Goal: Task Accomplishment & Management: Manage account settings

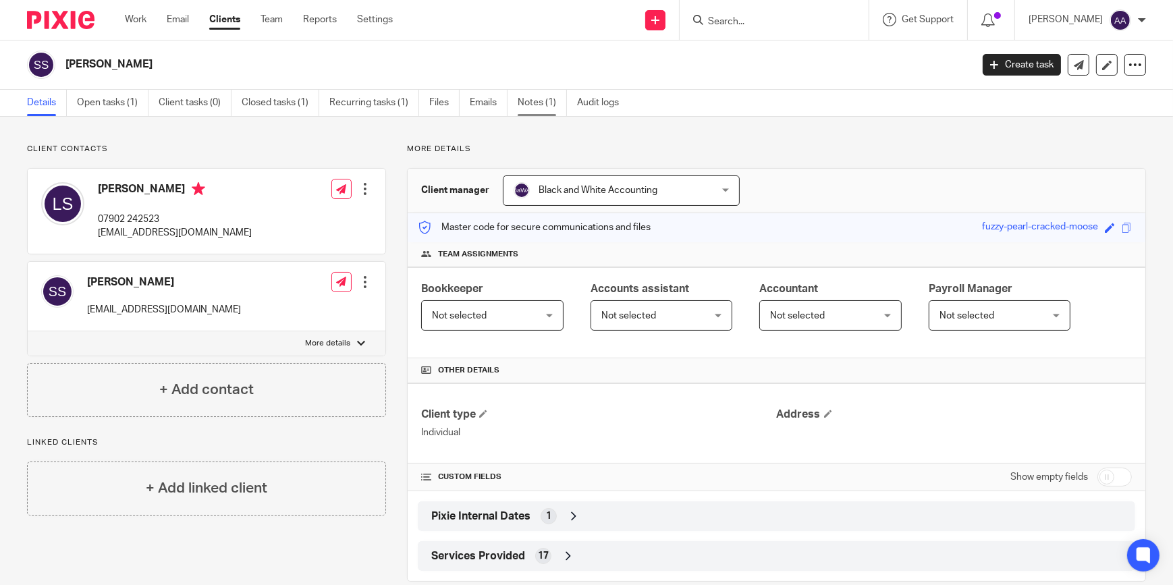
click at [520, 104] on link "Notes (1)" at bounding box center [542, 103] width 49 height 26
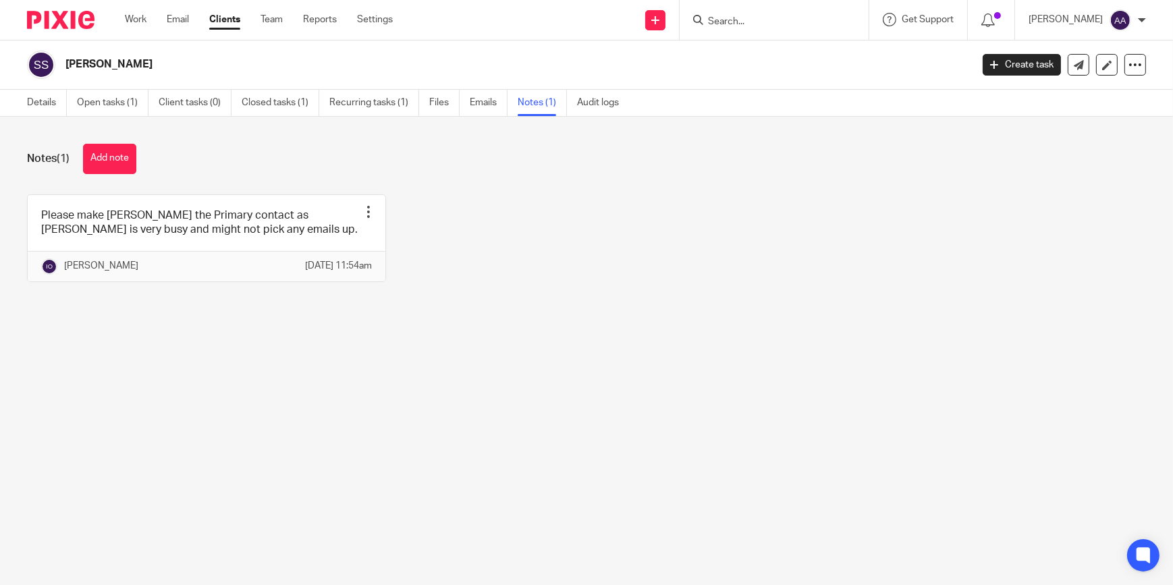
click at [686, 293] on div "Please make Lynn the Primary contact as Stefan is very busy and might not pick …" at bounding box center [576, 248] width 1140 height 108
click at [740, 28] on form at bounding box center [779, 19] width 144 height 17
click at [741, 20] on input "Search" at bounding box center [767, 22] width 121 height 12
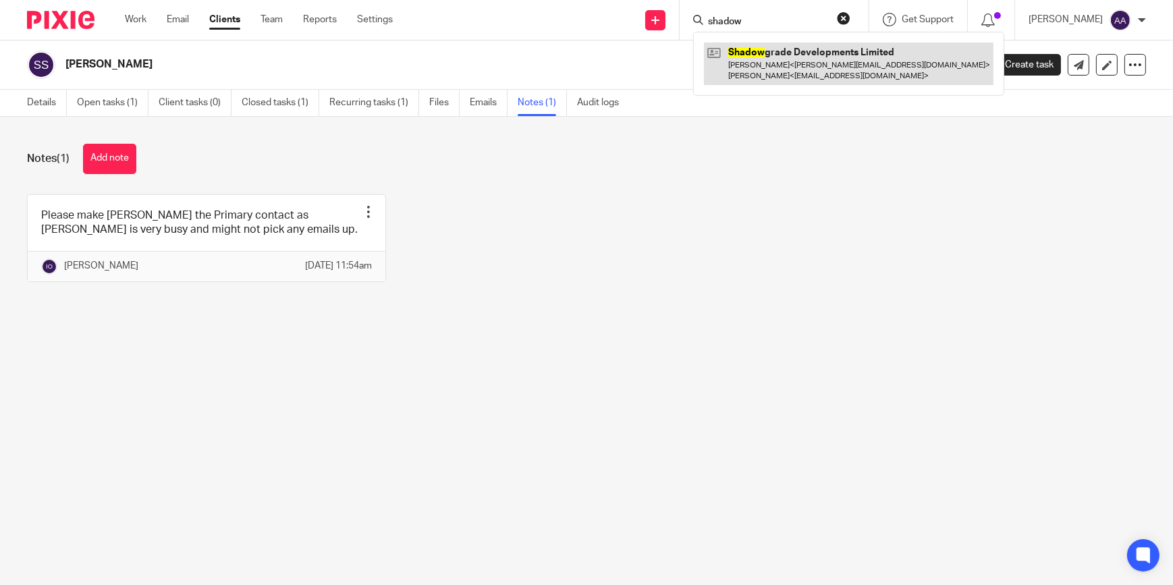
type input "shadow"
click at [783, 72] on link at bounding box center [849, 64] width 290 height 42
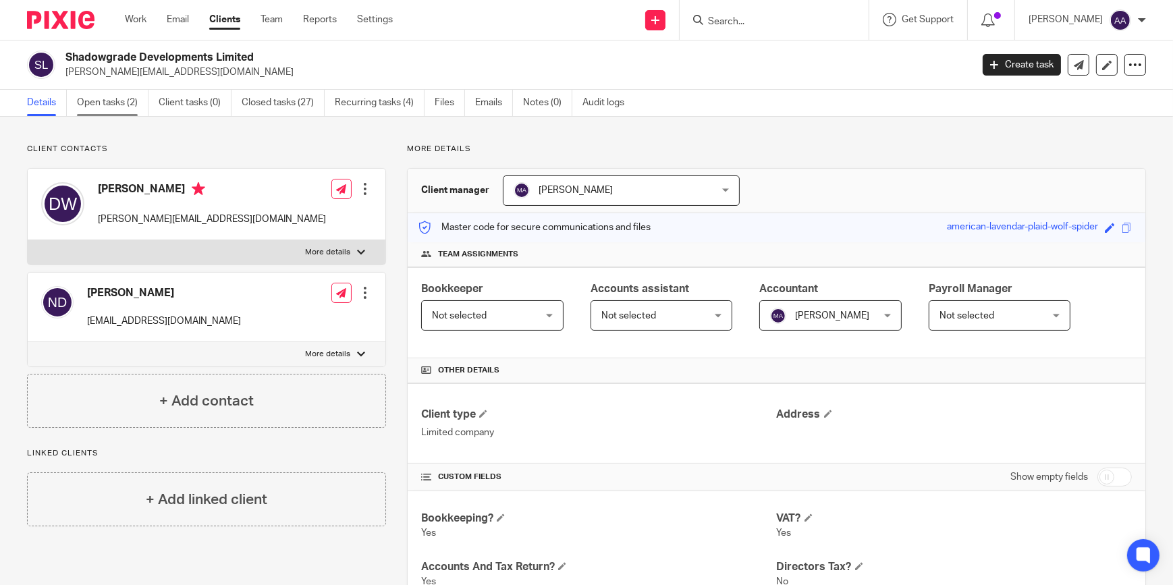
click at [134, 100] on link "Open tasks (2)" at bounding box center [113, 103] width 72 height 26
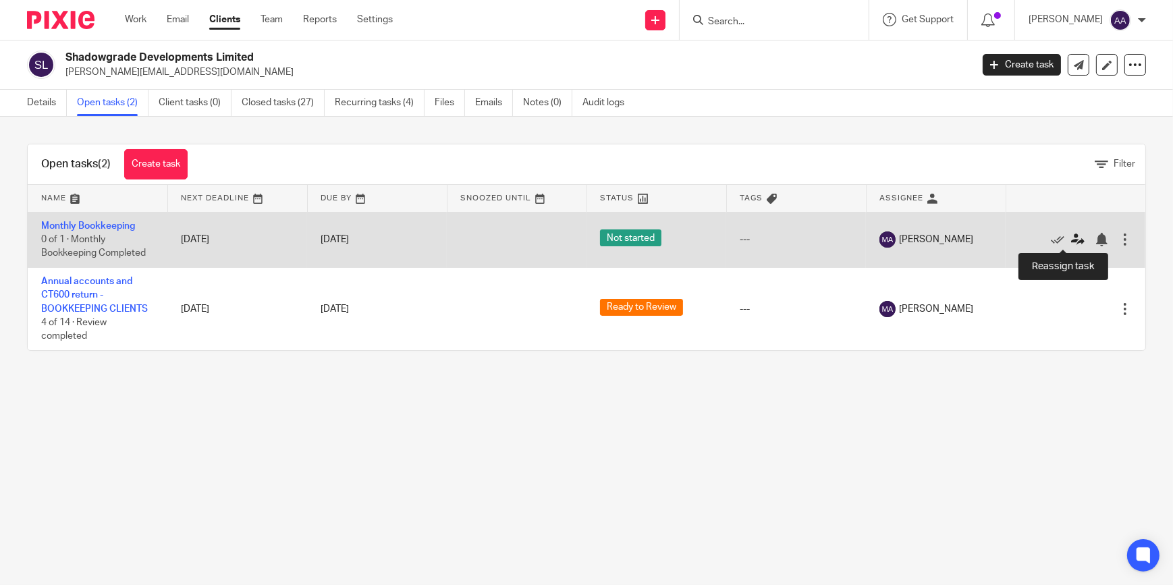
click at [1071, 240] on icon at bounding box center [1077, 239] width 13 height 13
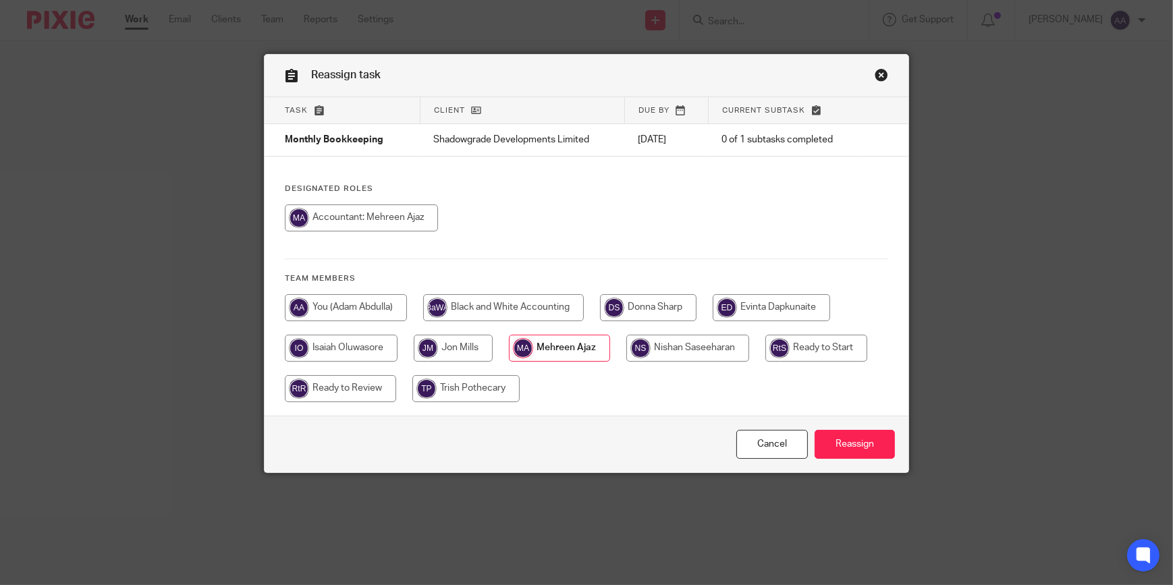
click at [385, 309] on input "radio" at bounding box center [346, 307] width 122 height 27
radio input "true"
click at [769, 304] on input "radio" at bounding box center [773, 307] width 117 height 27
radio input "true"
click at [360, 306] on input "radio" at bounding box center [346, 307] width 122 height 27
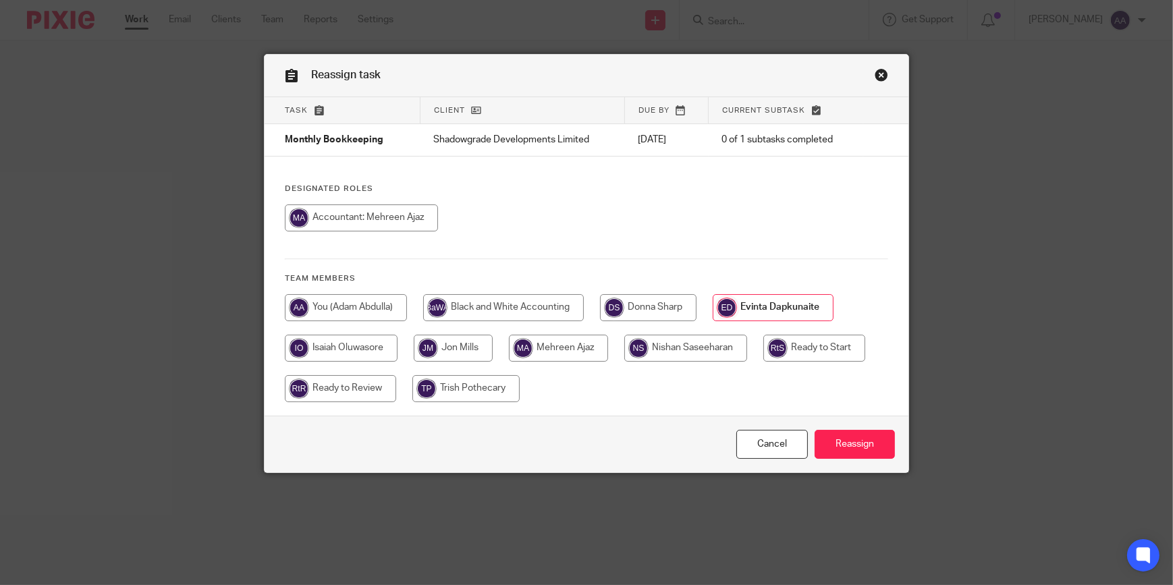
radio input "true"
click at [871, 439] on input "Reassign" at bounding box center [855, 444] width 80 height 29
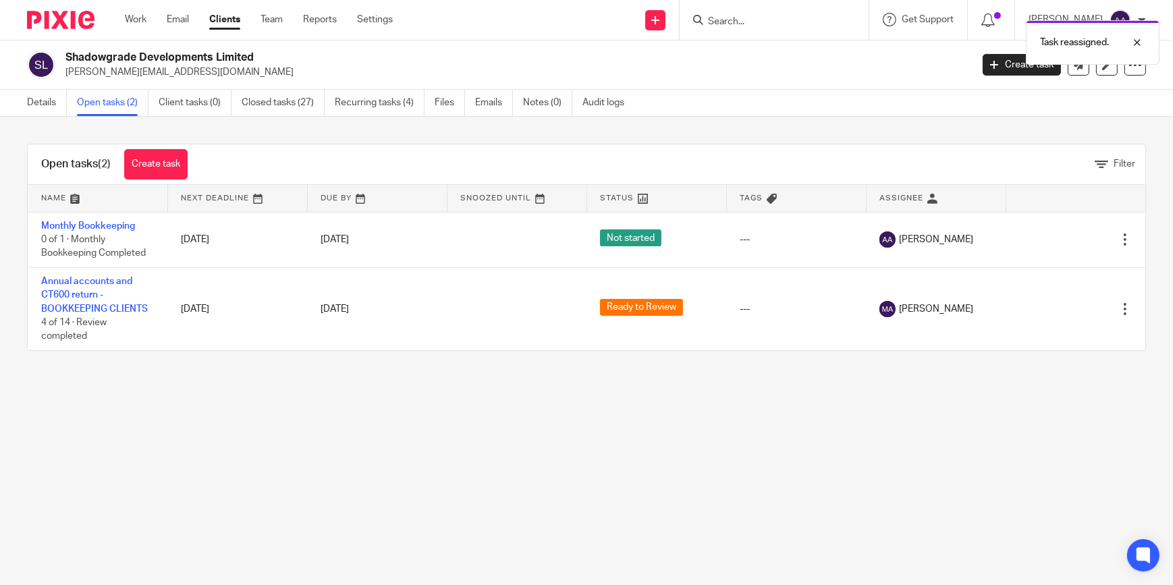
click at [348, 394] on main "Shadowgrade Developments Limited [EMAIL_ADDRESS][DOMAIN_NAME] Create task Updat…" at bounding box center [586, 292] width 1173 height 585
click at [659, 402] on main "Shadowgrade Developments Limited [EMAIL_ADDRESS][DOMAIN_NAME] Create task Updat…" at bounding box center [586, 292] width 1173 height 585
click at [747, 14] on form at bounding box center [779, 19] width 144 height 17
click at [750, 20] on input "Search" at bounding box center [767, 22] width 121 height 12
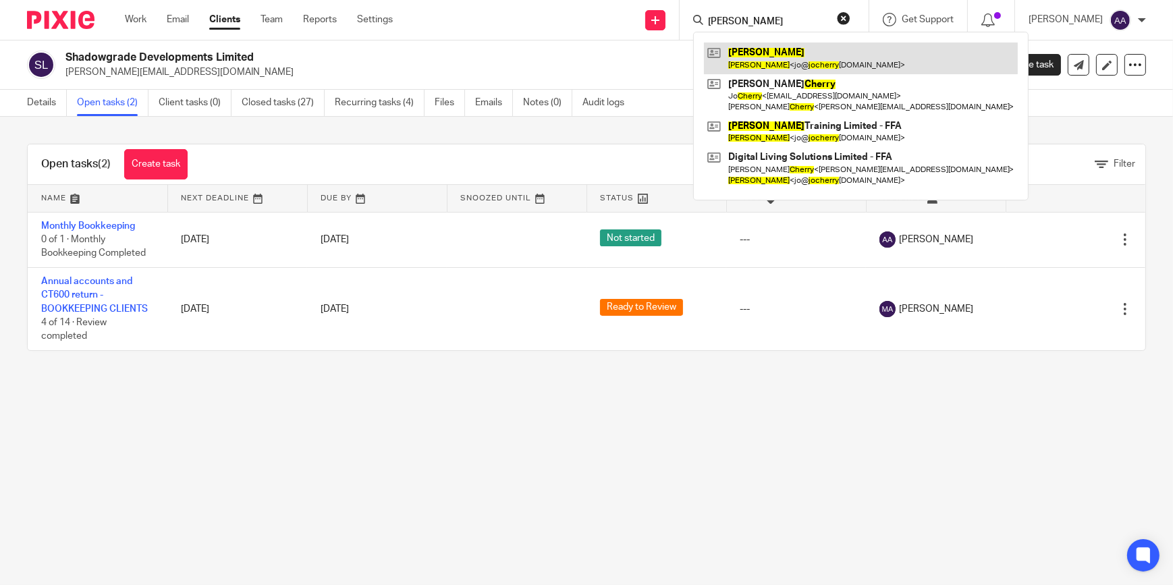
type input "jo cherry"
click at [773, 49] on link at bounding box center [861, 58] width 314 height 31
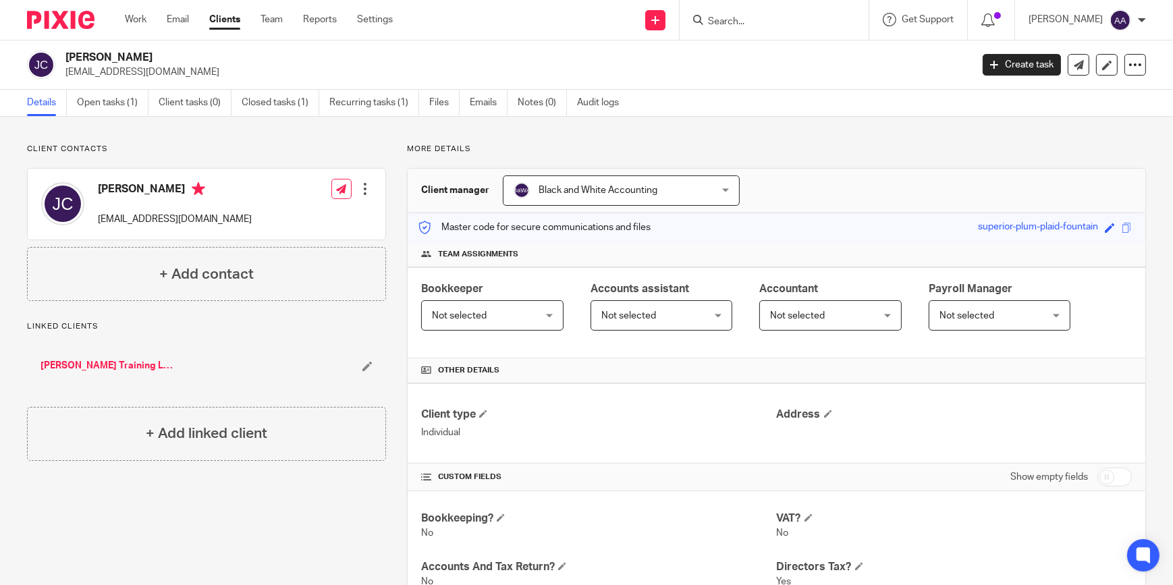
click at [115, 371] on link "Jo Cherry Training Limited - FFA" at bounding box center [106, 365] width 133 height 13
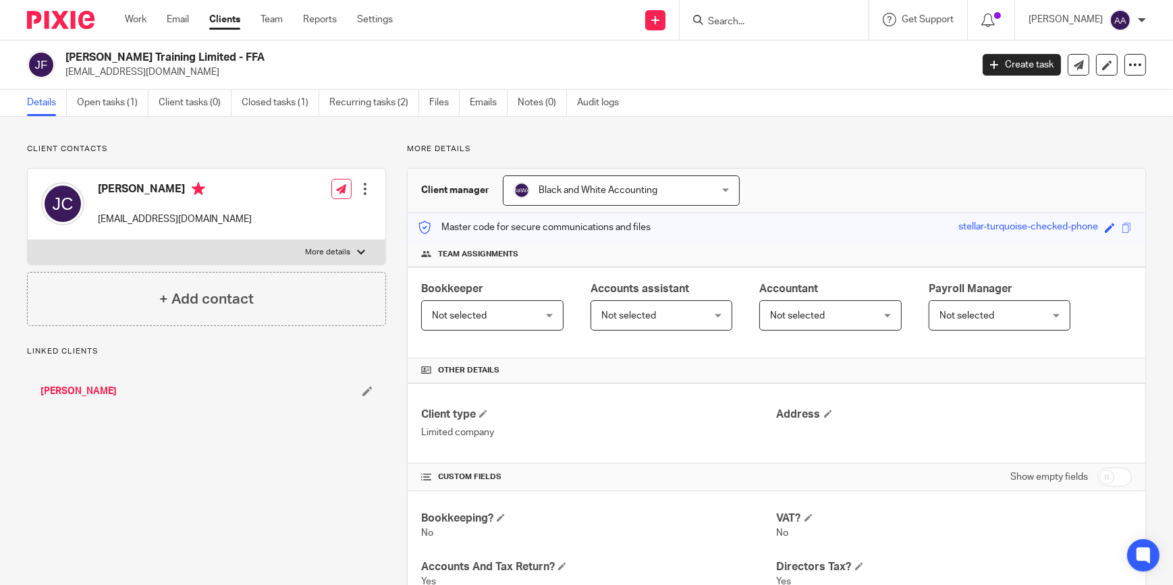
click at [337, 249] on p "More details" at bounding box center [327, 252] width 45 height 11
click at [28, 240] on input "More details" at bounding box center [27, 240] width 1 height 1
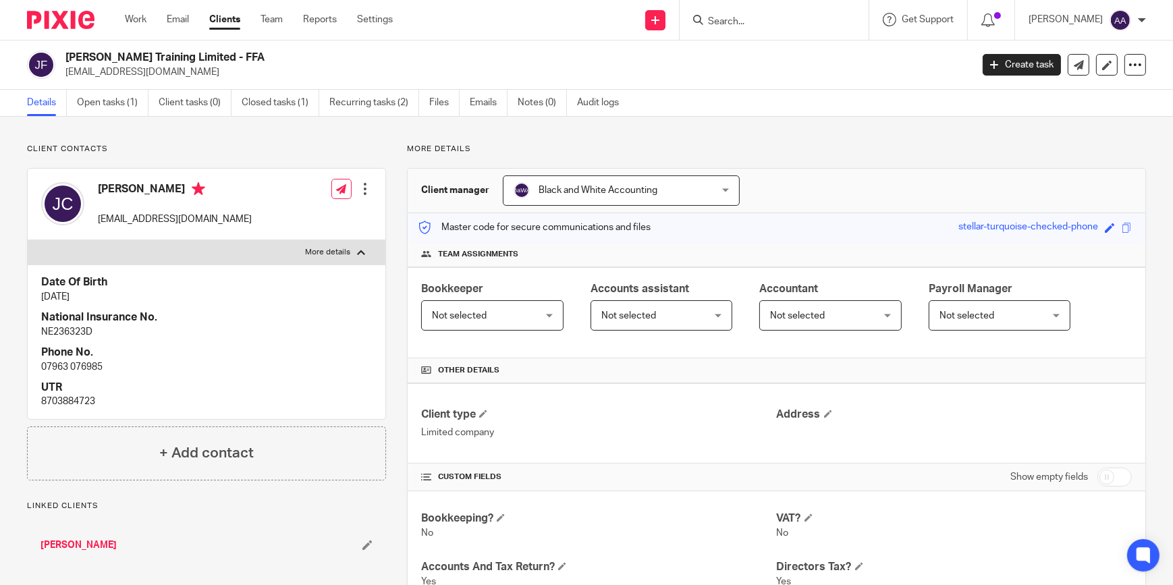
click at [337, 248] on p "More details" at bounding box center [327, 252] width 45 height 11
click at [28, 240] on input "More details" at bounding box center [27, 240] width 1 height 1
checkbox input "false"
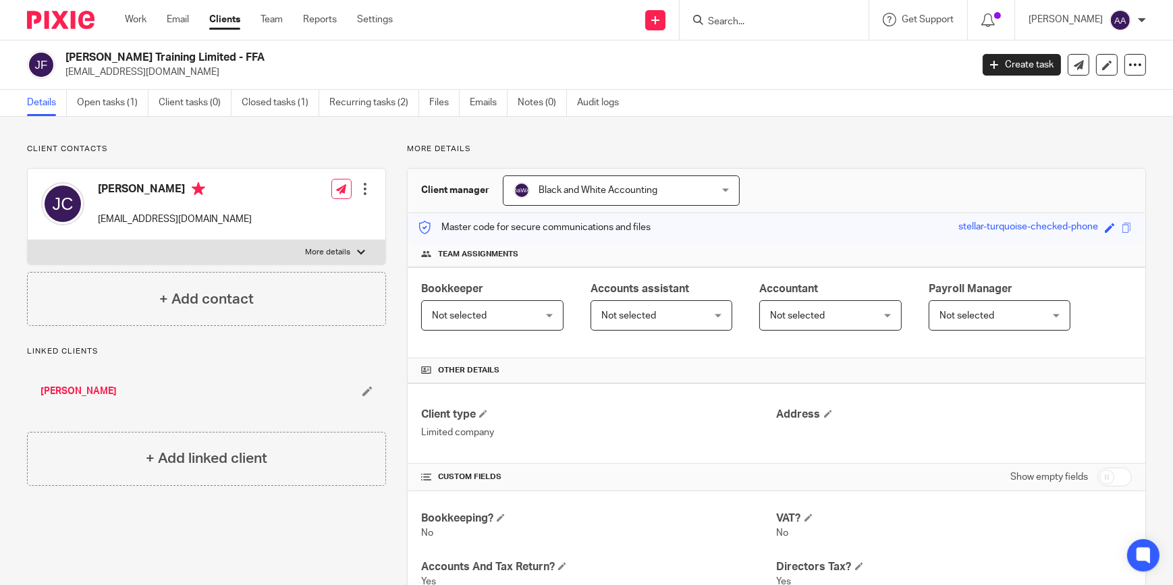
click at [274, 47] on div "Jo Cherry Training Limited - FFA jo@jocherrytraining.co.uk Create task Update f…" at bounding box center [586, 64] width 1173 height 49
drag, startPoint x: 222, startPoint y: 53, endPoint x: 207, endPoint y: 57, distance: 15.2
click at [207, 57] on h2 "Jo Cherry Training Limited - FFA" at bounding box center [424, 58] width 718 height 14
drag, startPoint x: 207, startPoint y: 57, endPoint x: 207, endPoint y: 68, distance: 11.5
click at [207, 68] on p "jo@jocherrytraining.co.uk" at bounding box center [513, 71] width 897 height 13
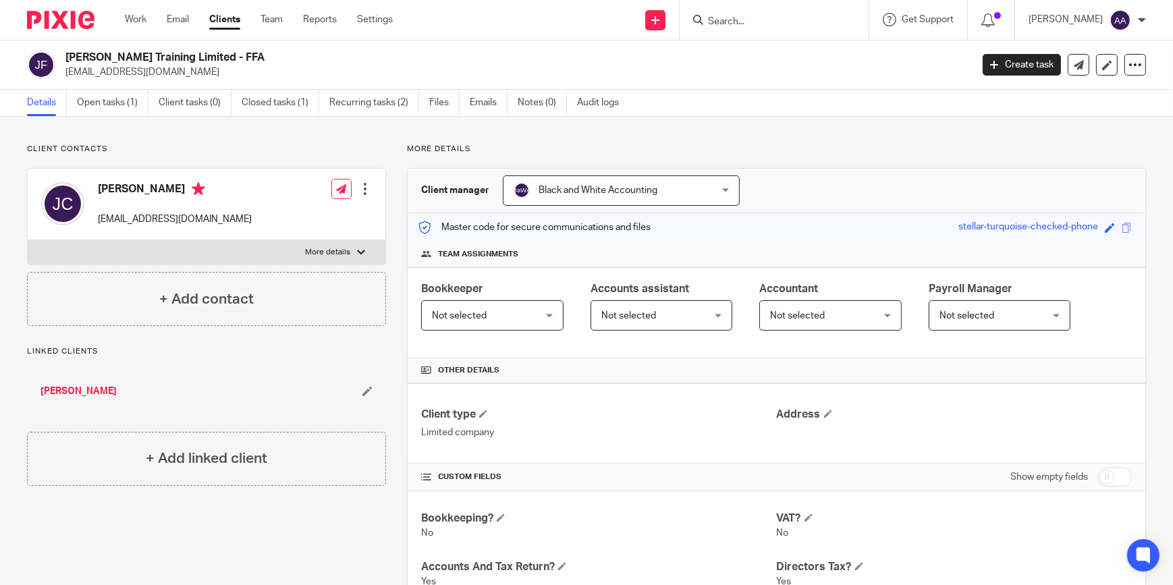
drag, startPoint x: 211, startPoint y: 55, endPoint x: 238, endPoint y: 55, distance: 27.7
click at [238, 55] on h2 "Jo Cherry Training Limited - FFA" at bounding box center [424, 58] width 718 height 14
click at [748, 22] on input "Search" at bounding box center [767, 22] width 121 height 12
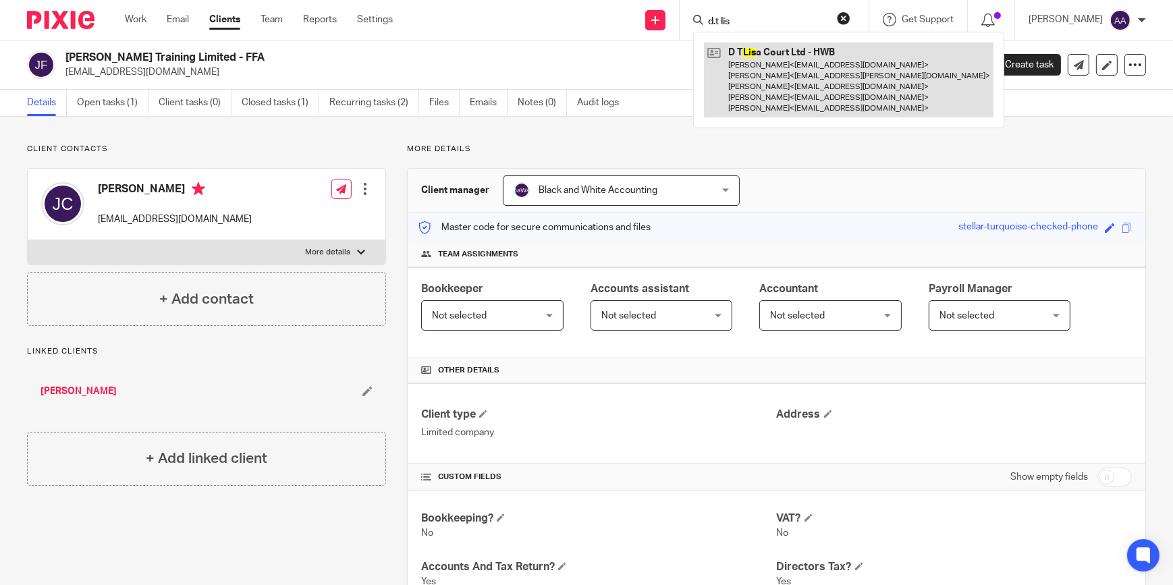
type input "d.t lis"
click at [819, 77] on link at bounding box center [849, 80] width 290 height 75
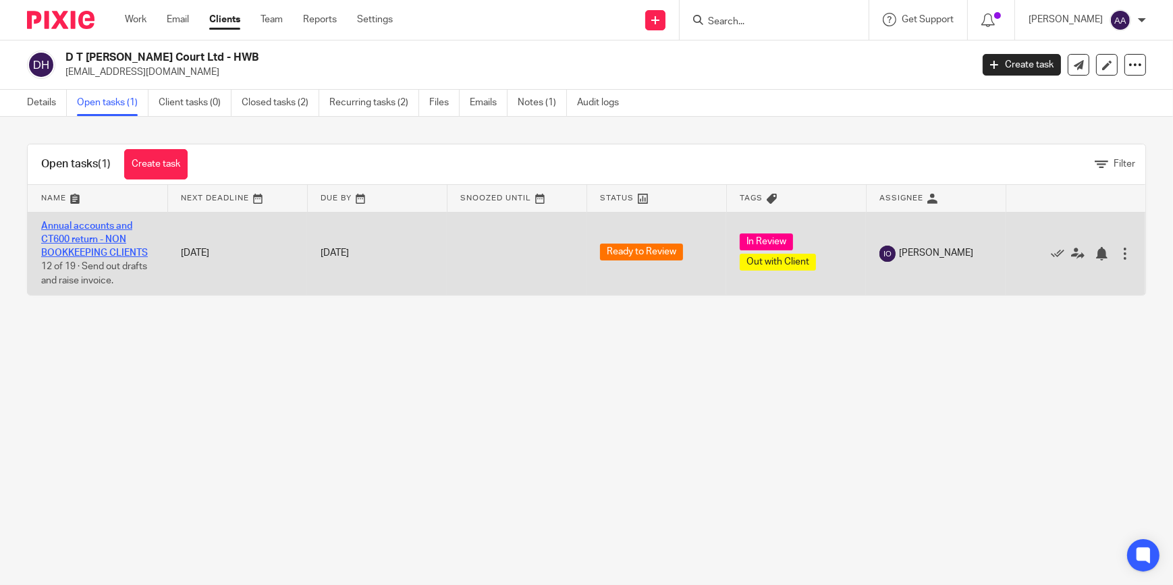
click at [94, 227] on link "Annual accounts and CT600 return - NON BOOKKEEPING CLIENTS" at bounding box center [94, 239] width 107 height 37
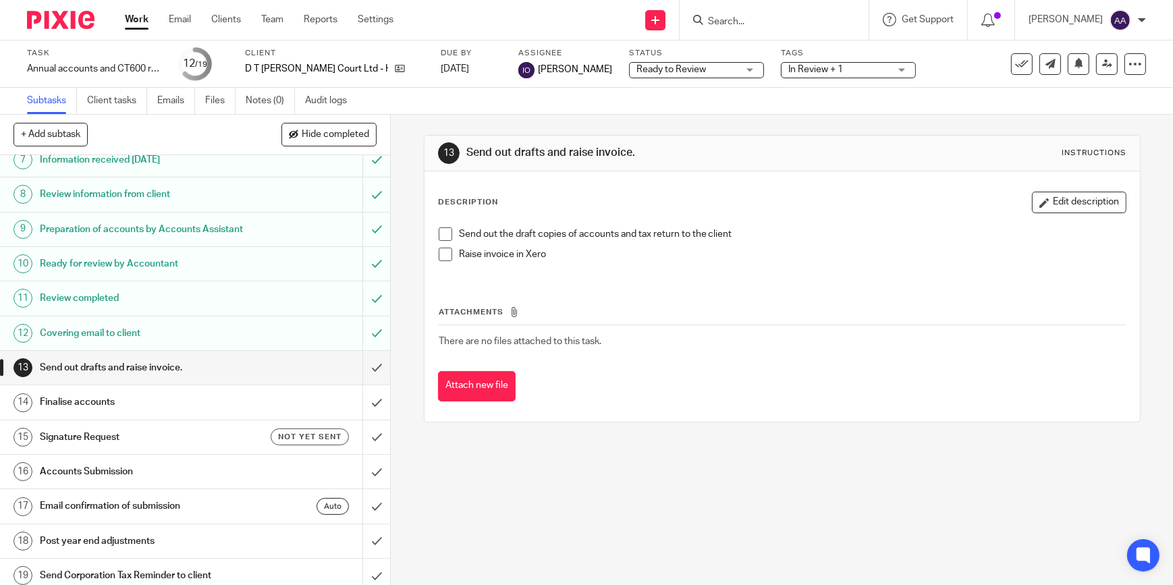
scroll to position [262, 0]
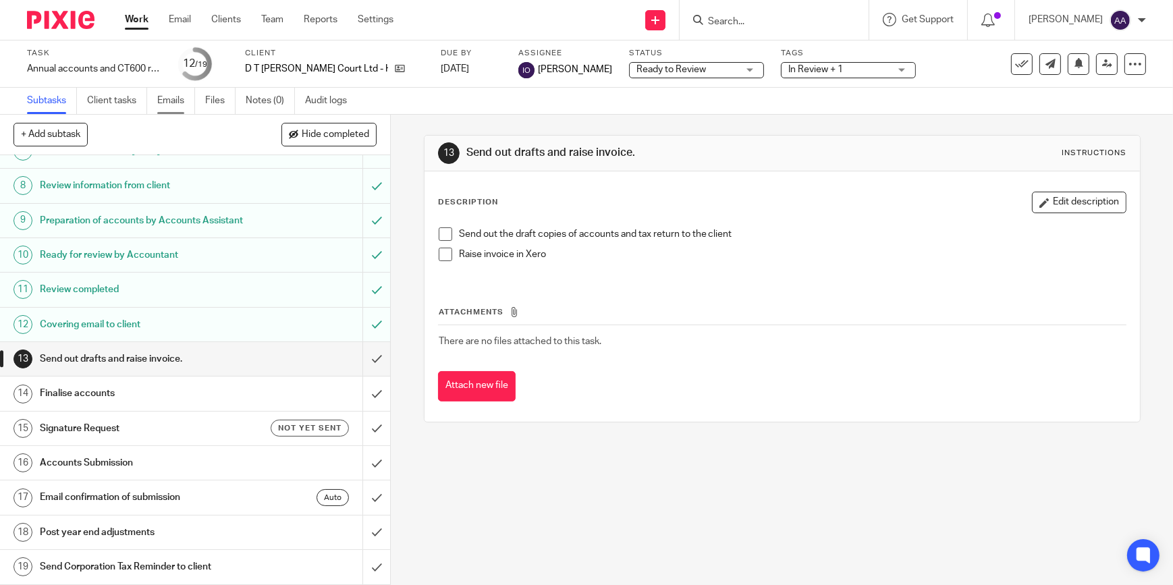
click at [179, 101] on link "Emails" at bounding box center [176, 101] width 38 height 26
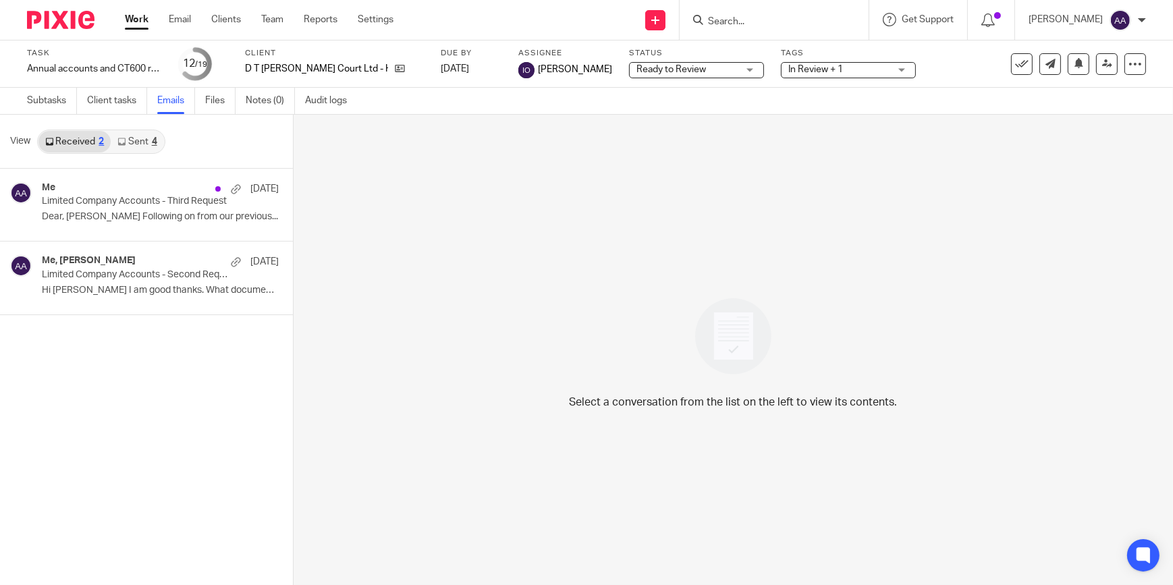
click at [138, 144] on link "Sent 4" at bounding box center [137, 142] width 53 height 22
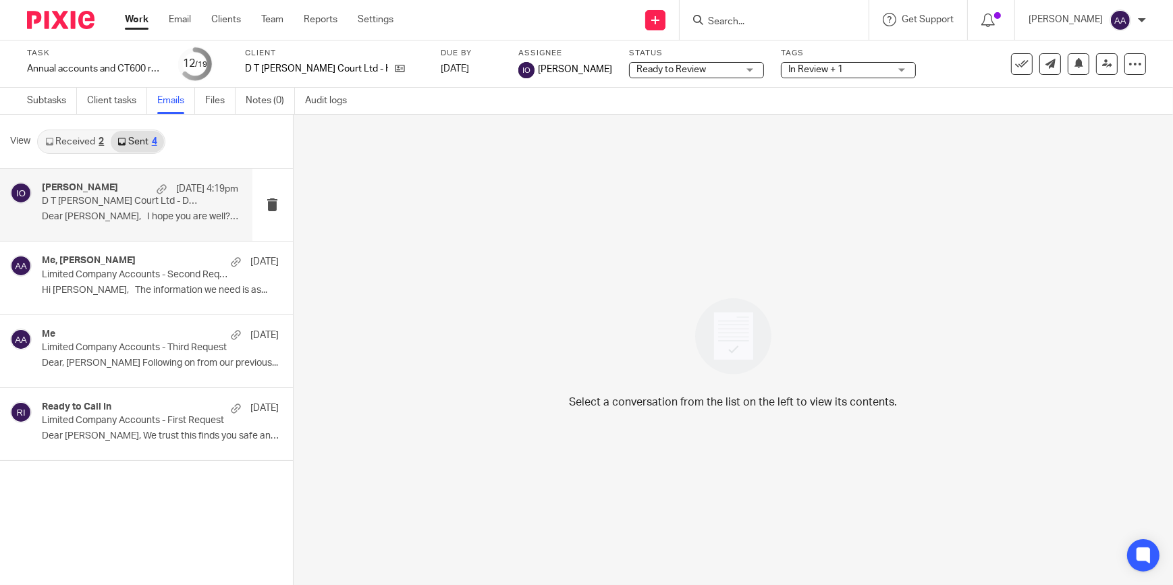
click at [159, 202] on p "D T [PERSON_NAME] Court Ltd - Draft Accounts for the year ended [DATE]" at bounding box center [120, 201] width 157 height 11
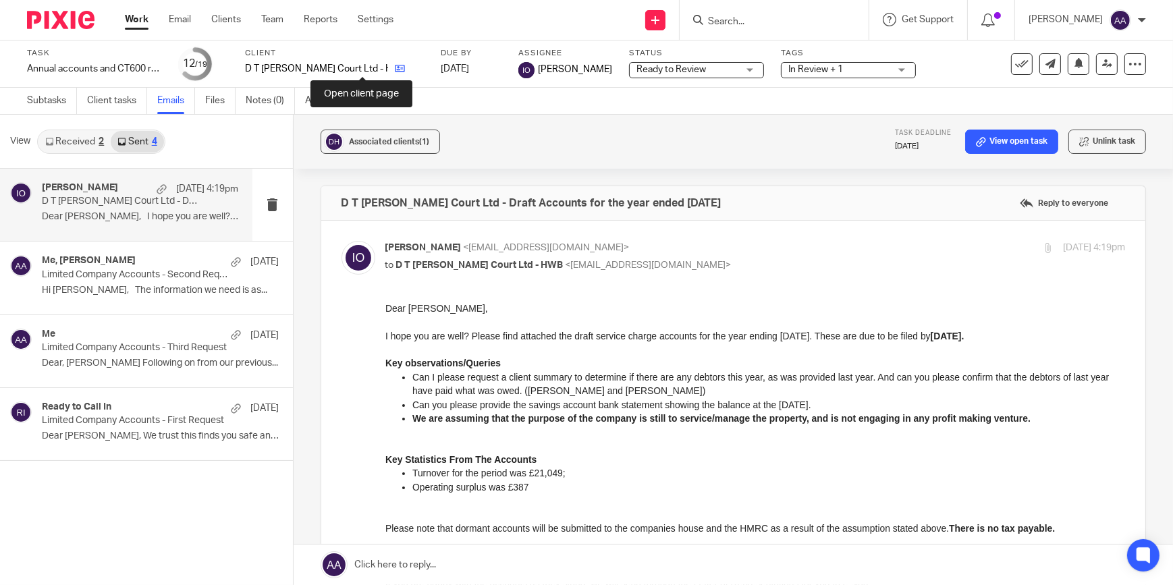
click at [395, 66] on icon at bounding box center [400, 68] width 10 height 10
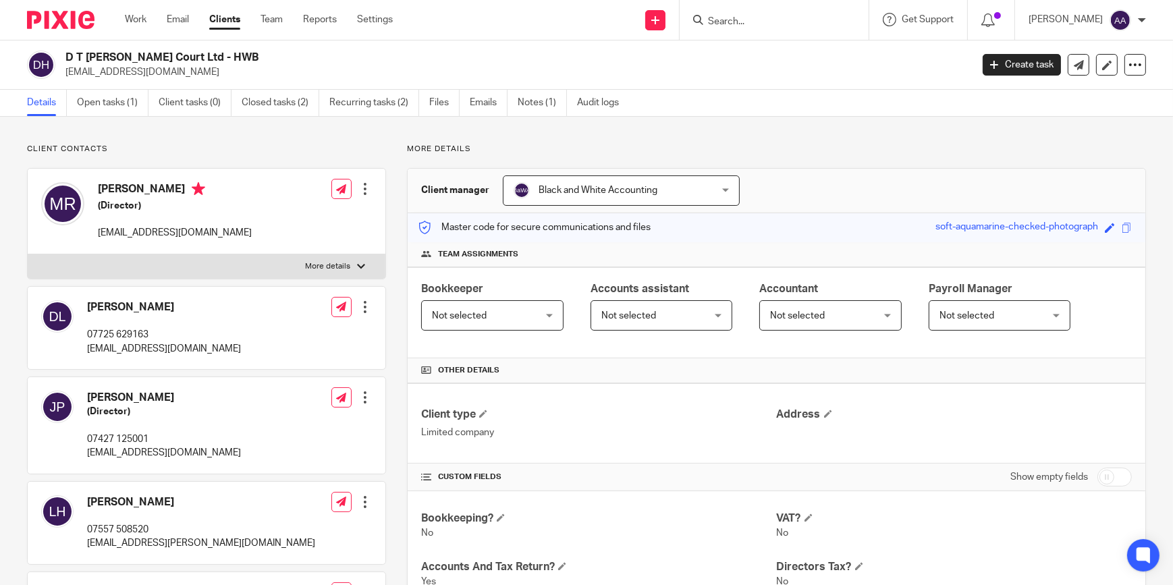
click at [724, 24] on input "Search" at bounding box center [767, 22] width 121 height 12
click at [780, 18] on input "Search" at bounding box center [767, 22] width 121 height 12
type input "rikki"
